Goal: Check status: Check status

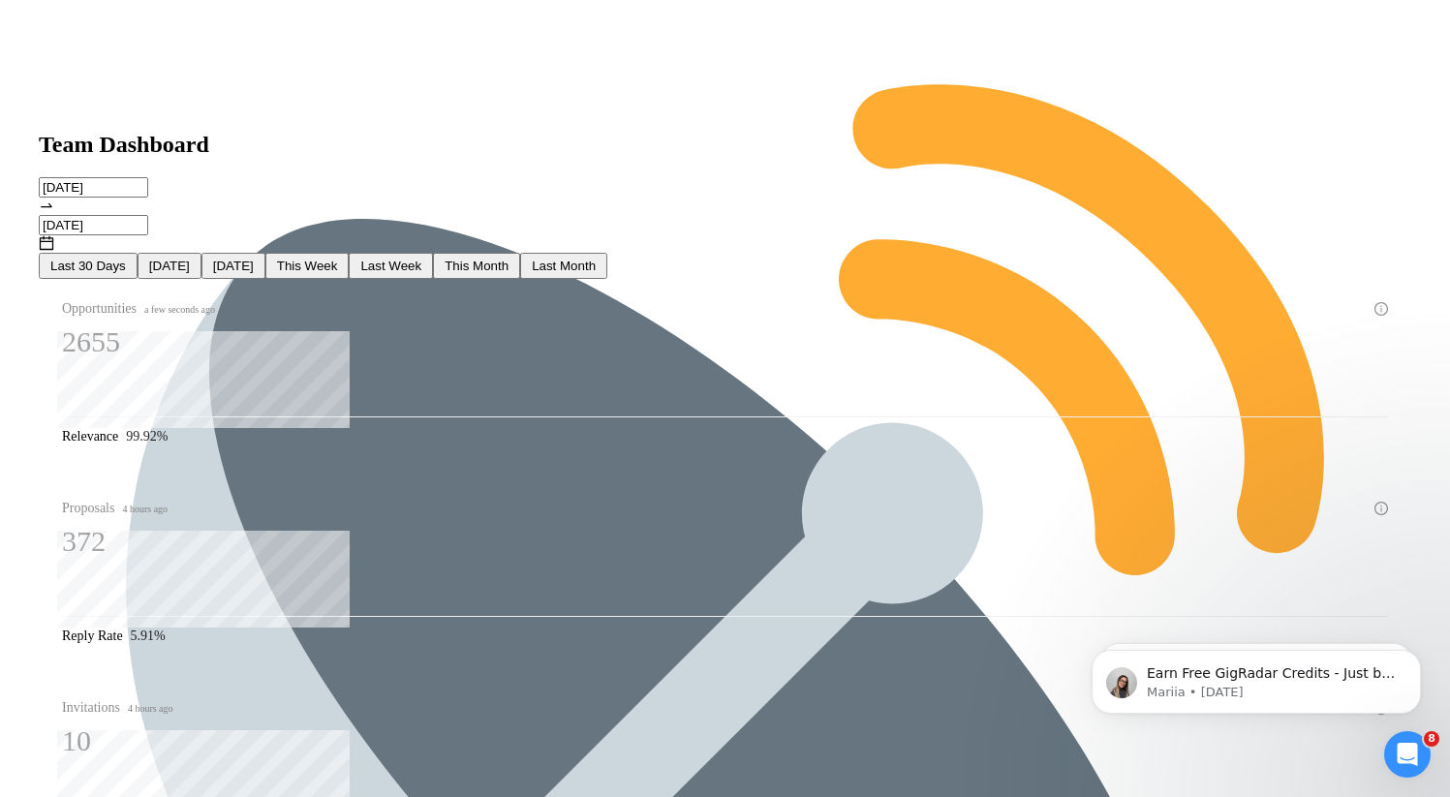
click at [338, 259] on span "This Week" at bounding box center [307, 266] width 61 height 15
type input "[DATE]"
click at [421, 259] on span "Last Week" at bounding box center [390, 266] width 61 height 15
type input "[DATE]"
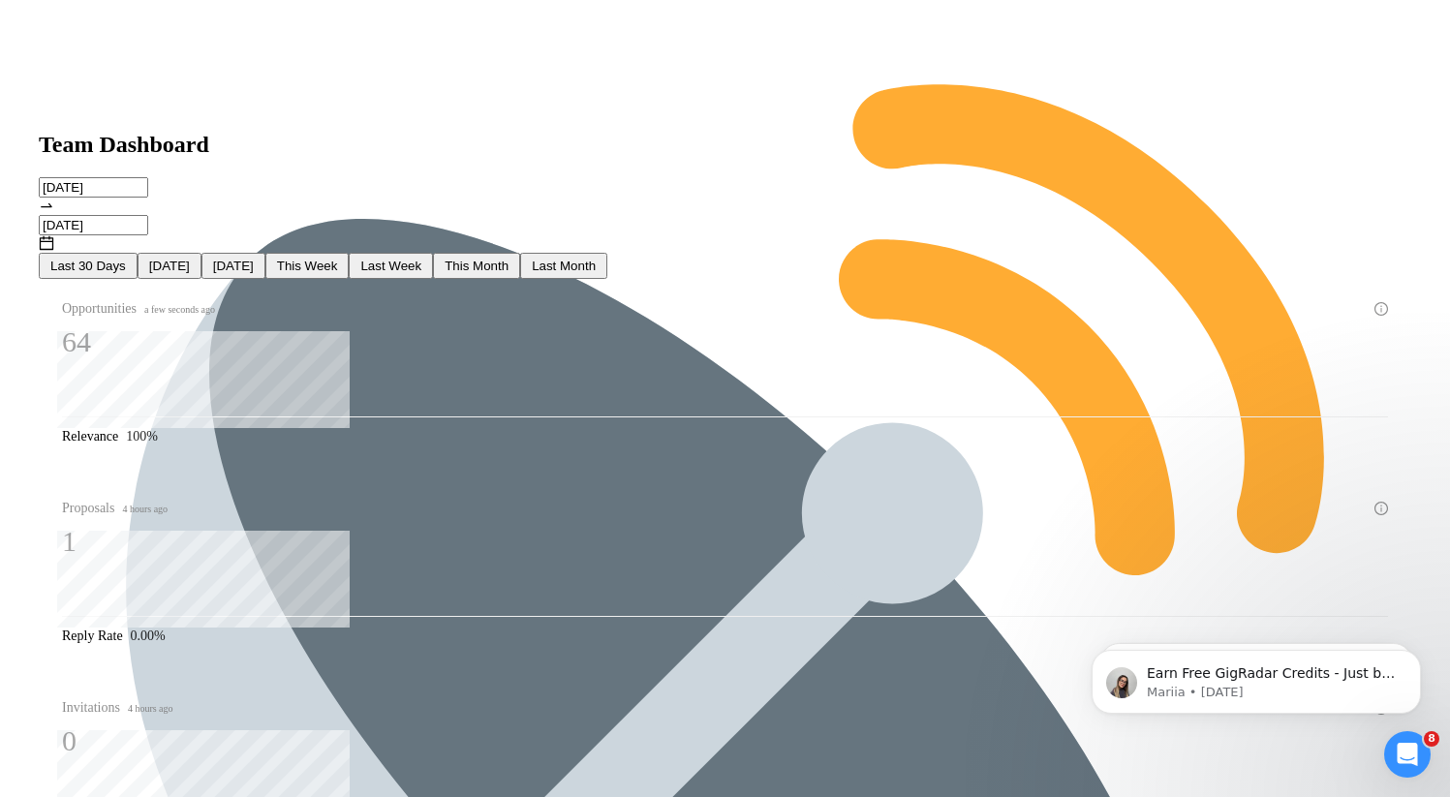
type input "[DATE]"
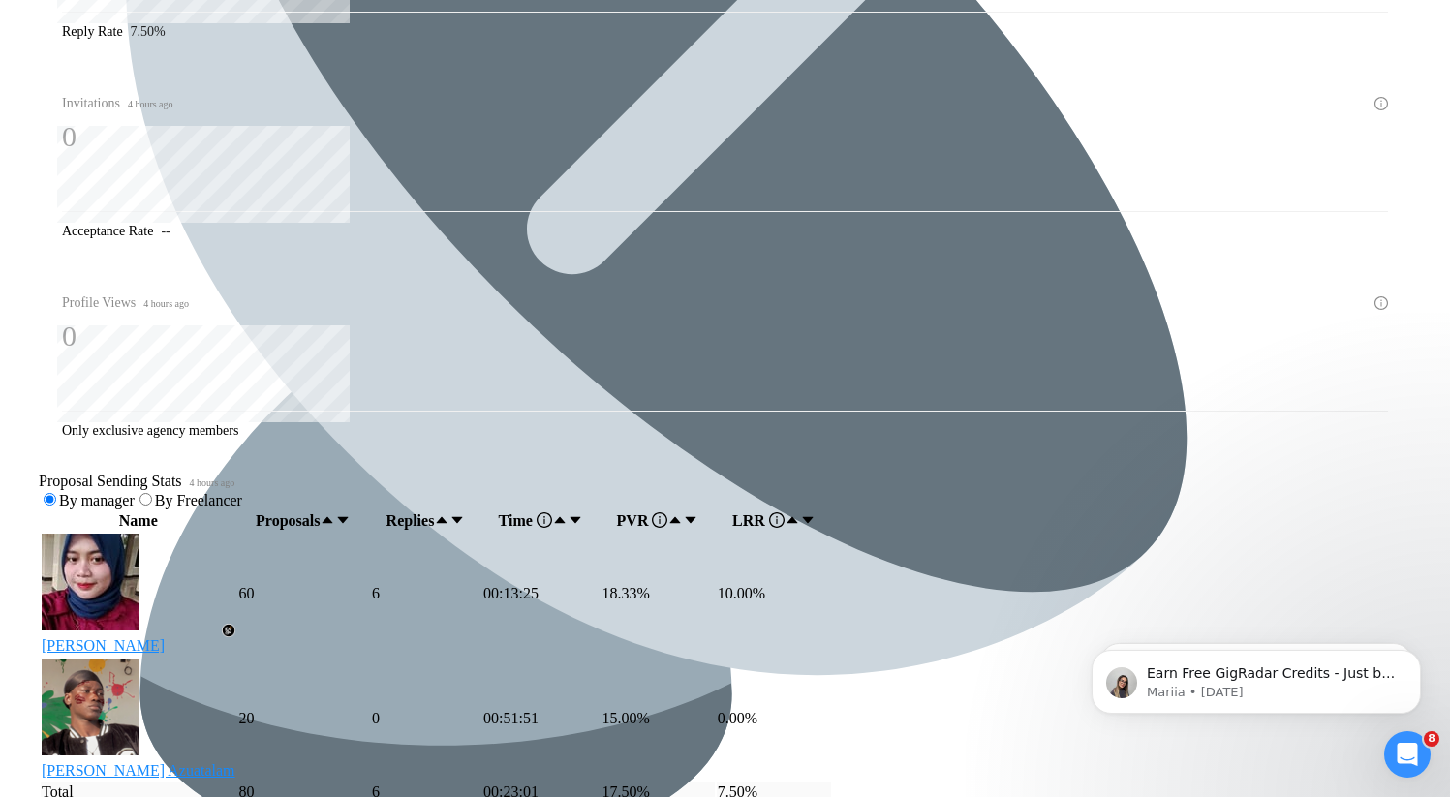
scroll to position [639, 0]
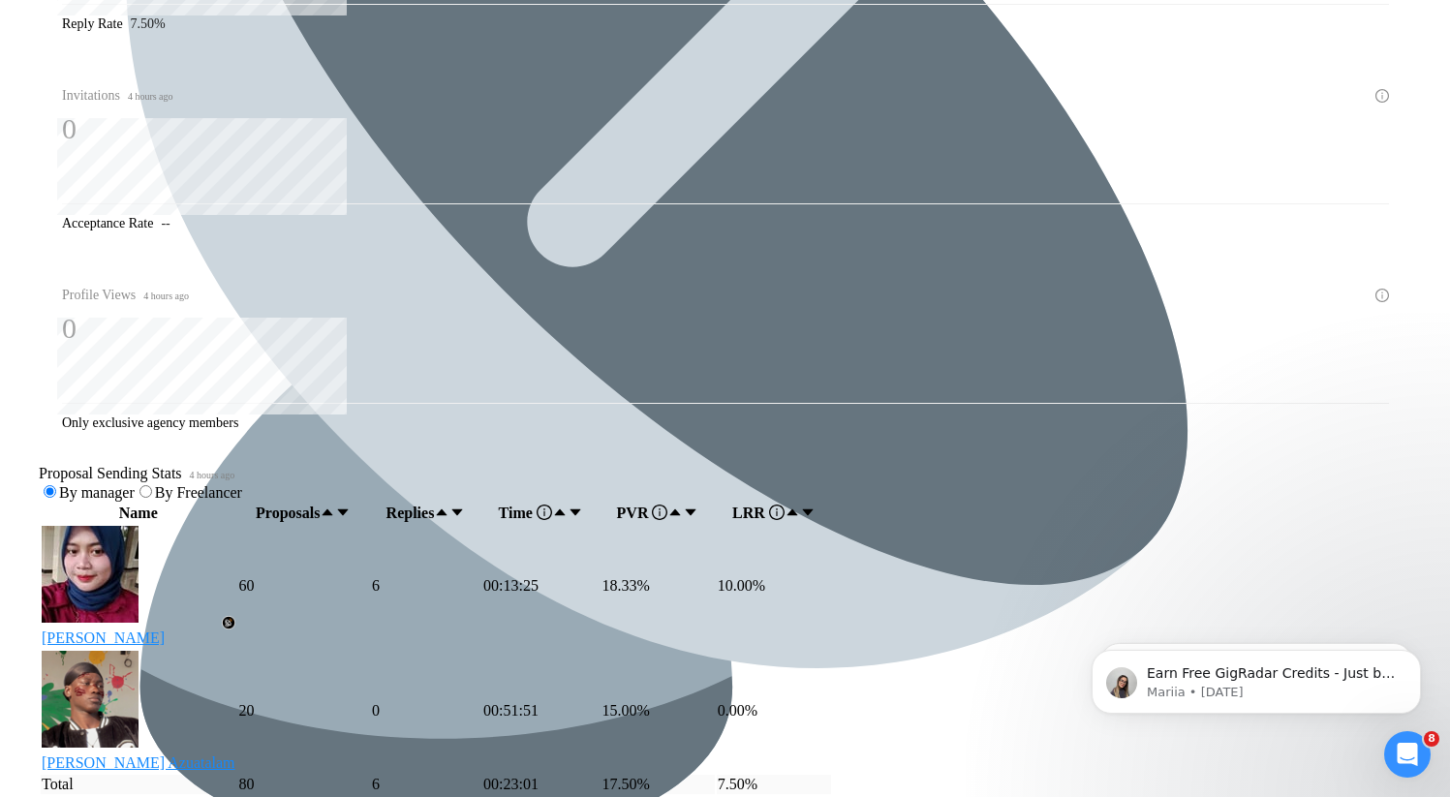
scroll to position [336, 0]
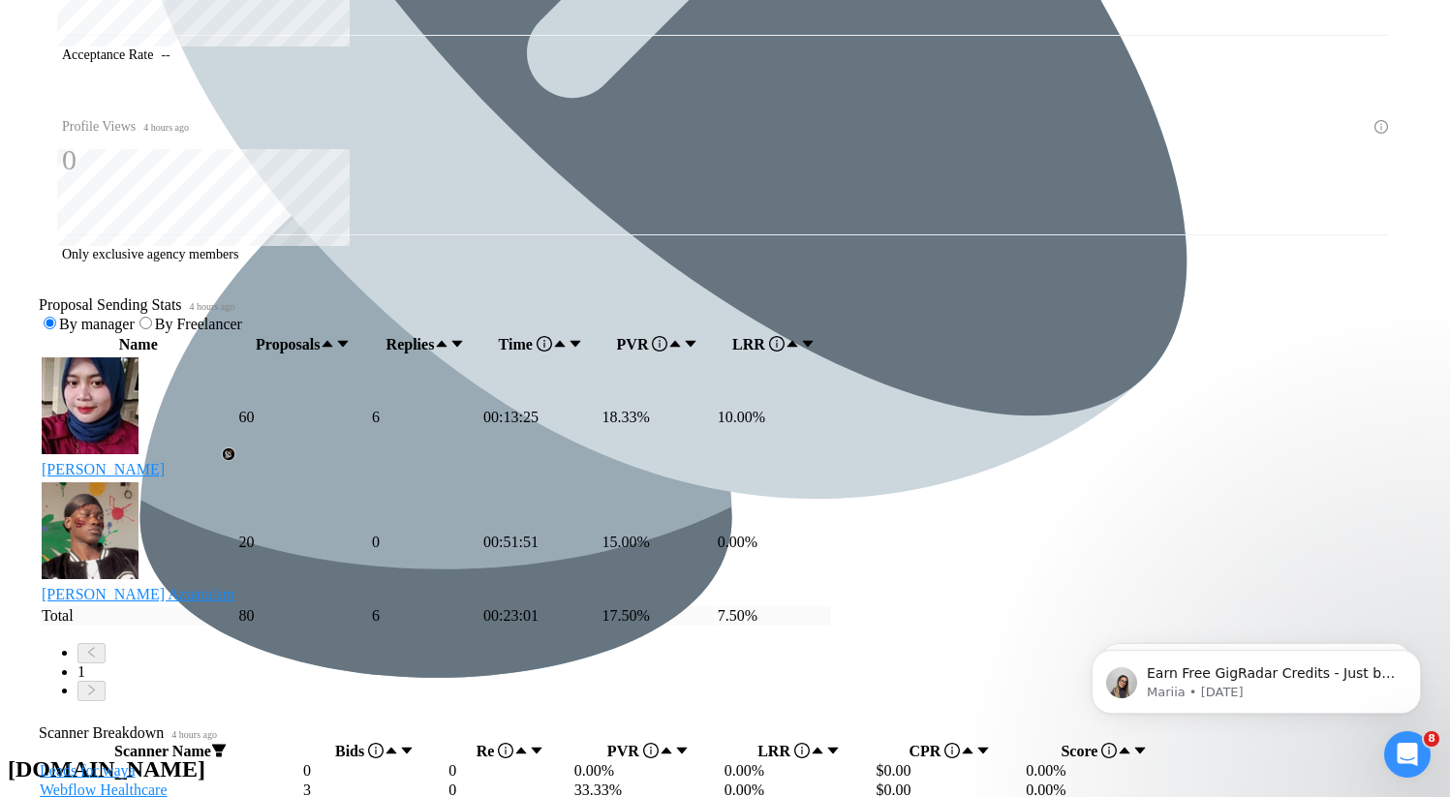
scroll to position [787, 0]
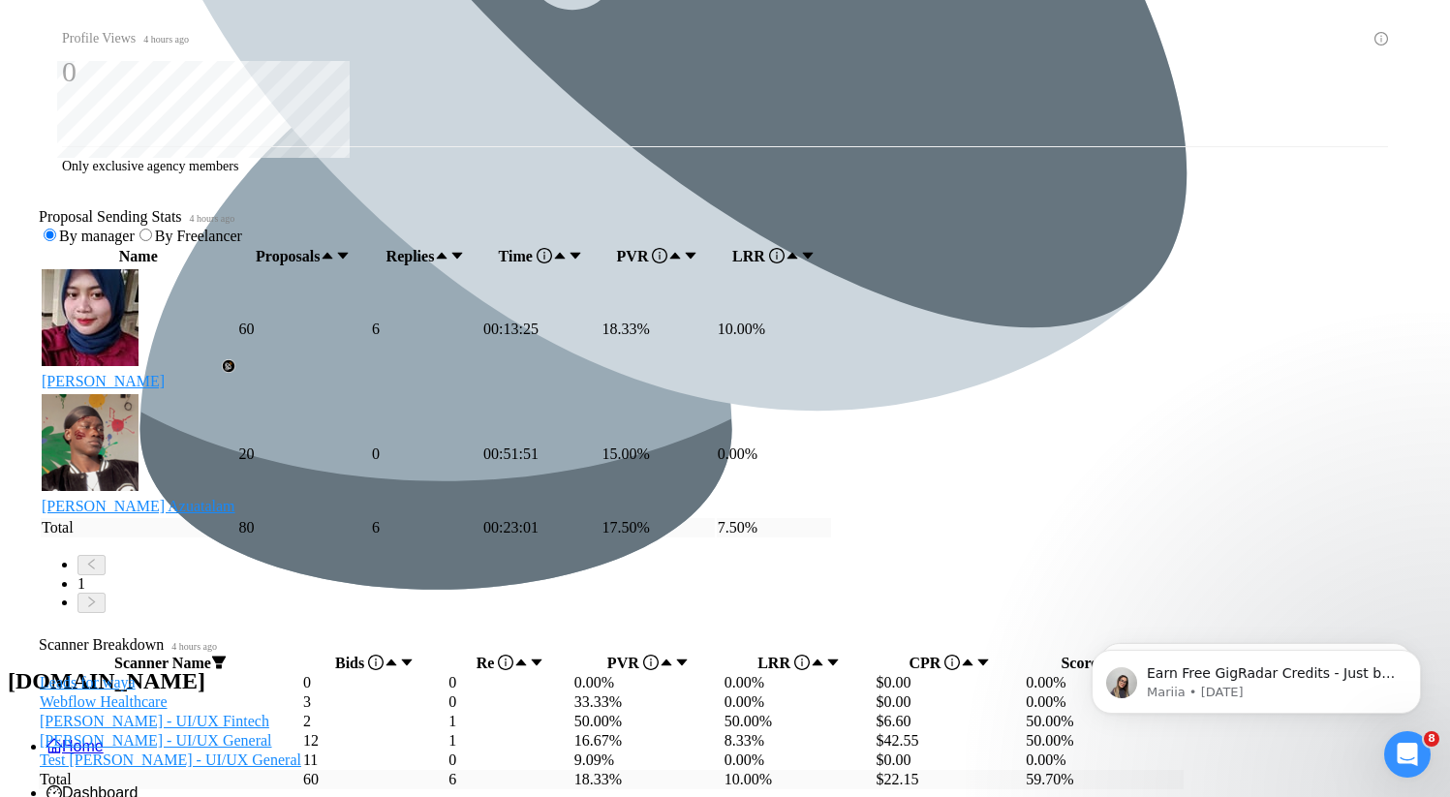
scroll to position [958, 0]
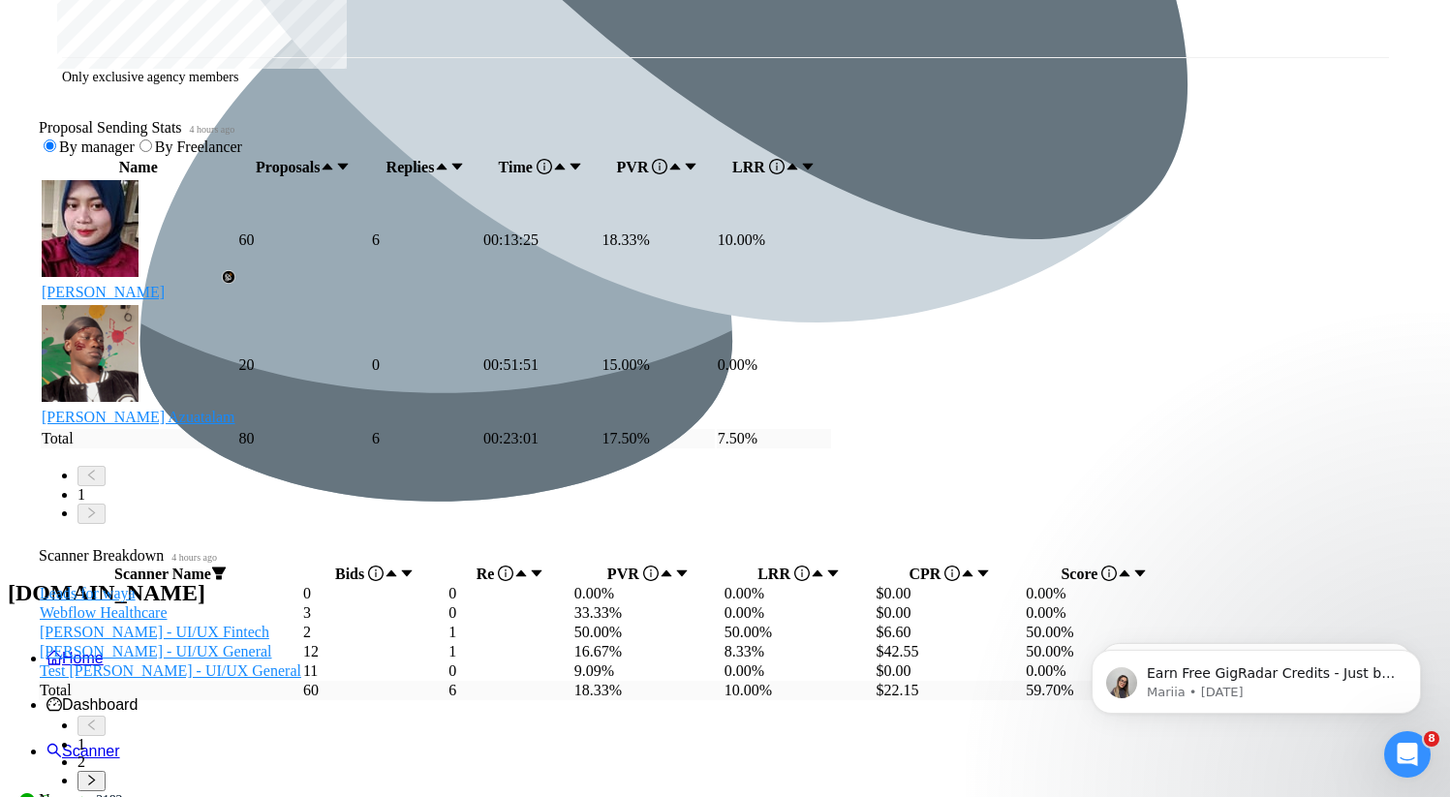
scroll to position [50, 0]
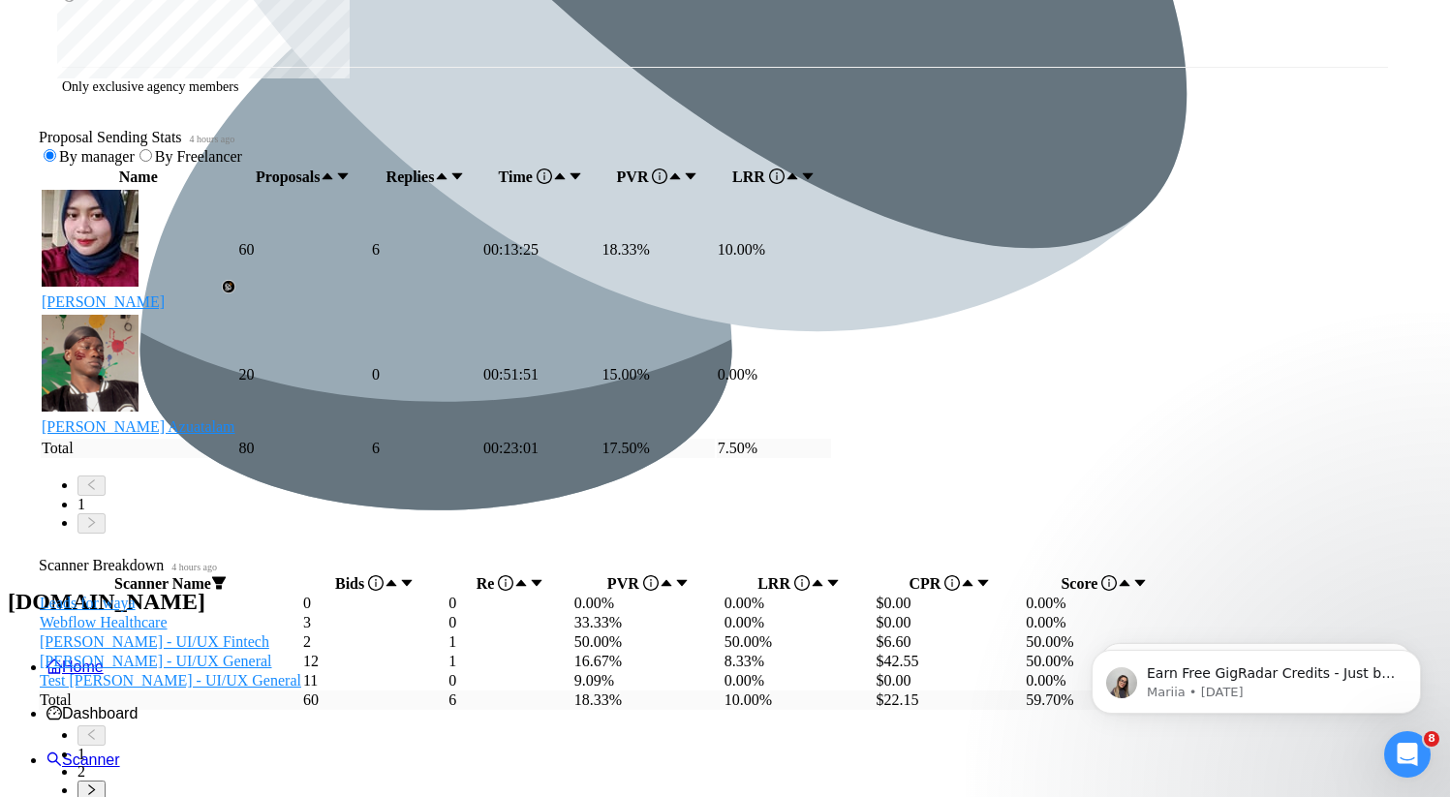
scroll to position [958, 0]
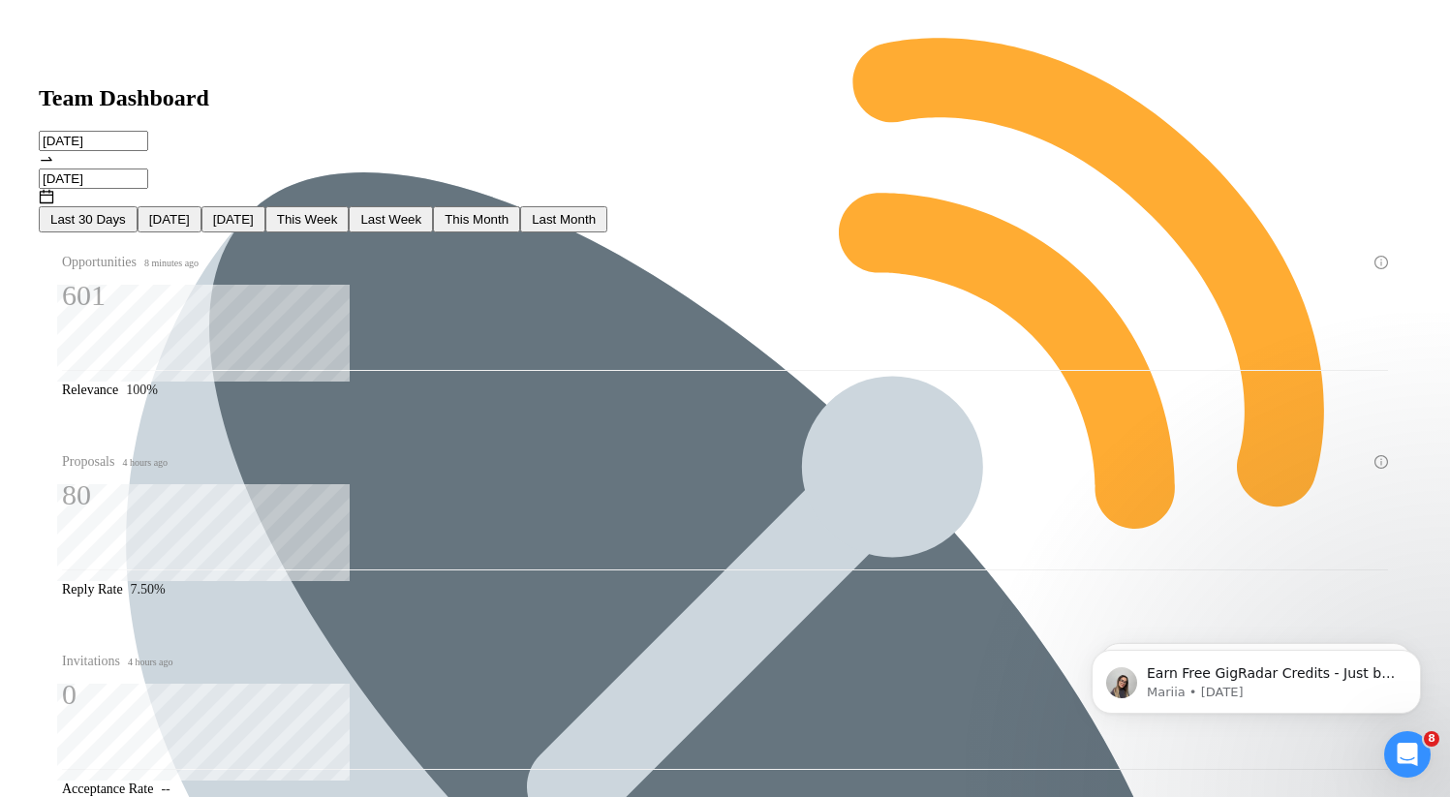
scroll to position [0, 0]
